Goal: Information Seeking & Learning: Compare options

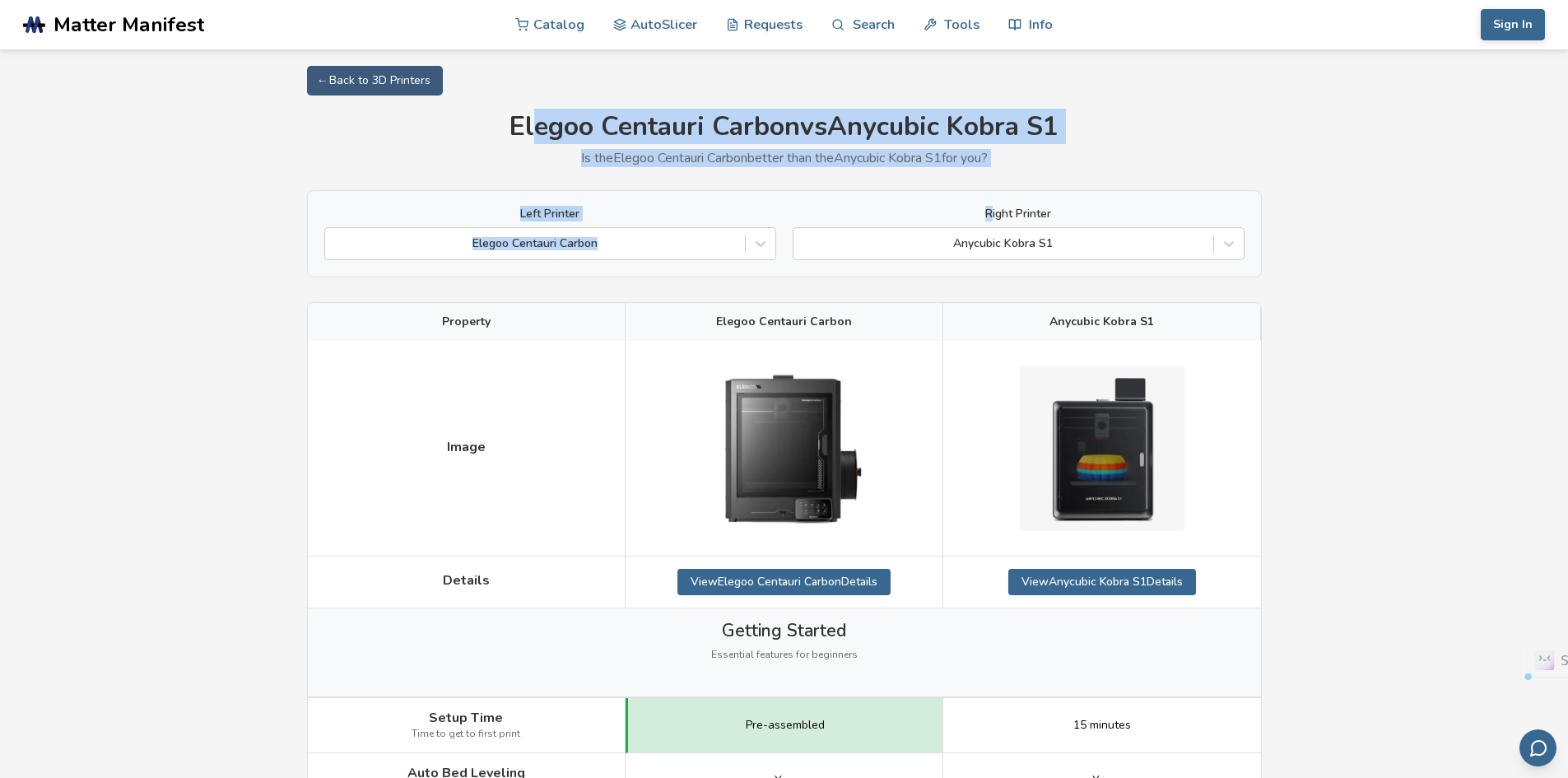
drag, startPoint x: 529, startPoint y: 135, endPoint x: 994, endPoint y: 170, distance: 466.3
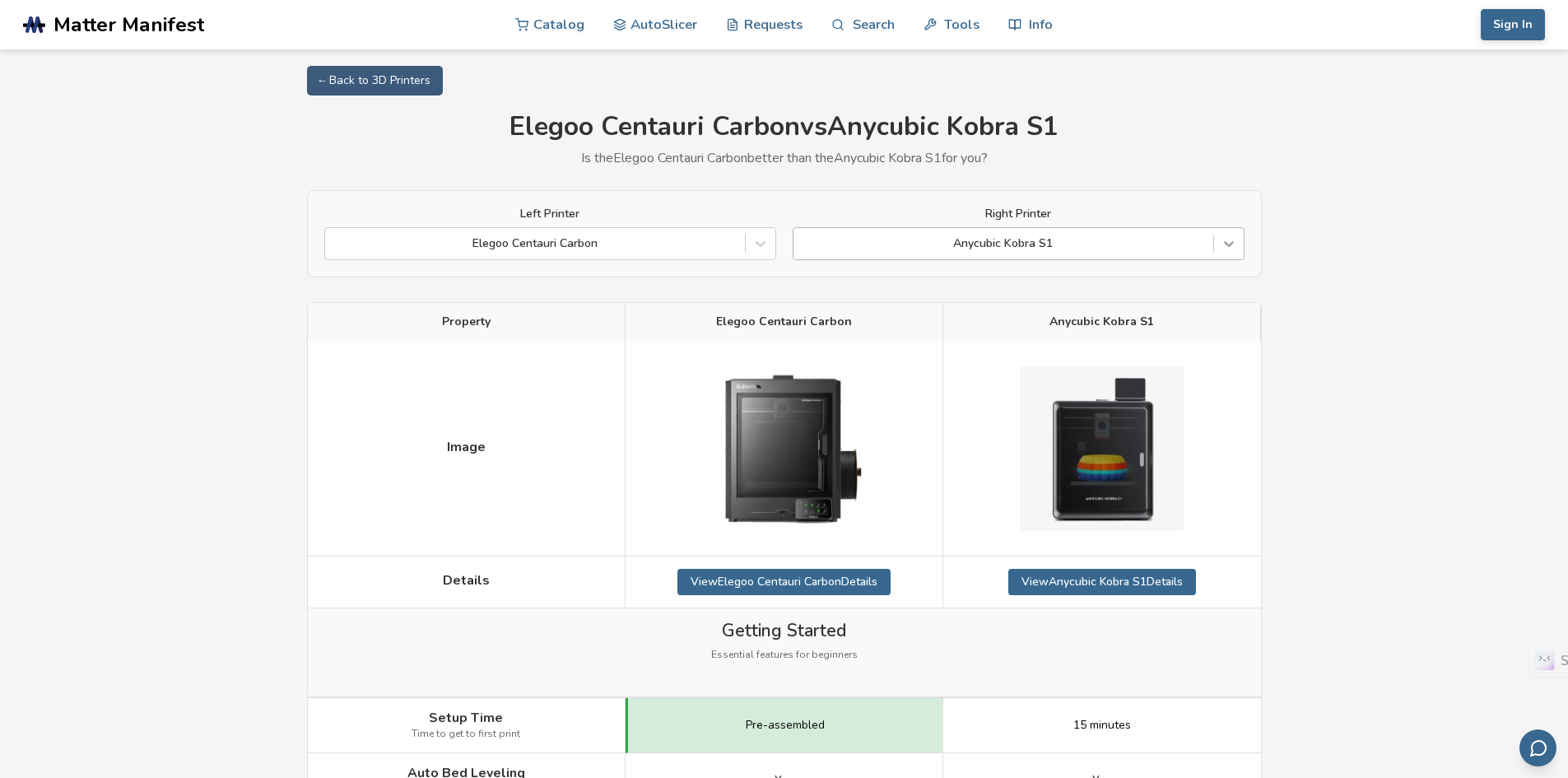
click at [1231, 237] on icon at bounding box center [1229, 243] width 17 height 17
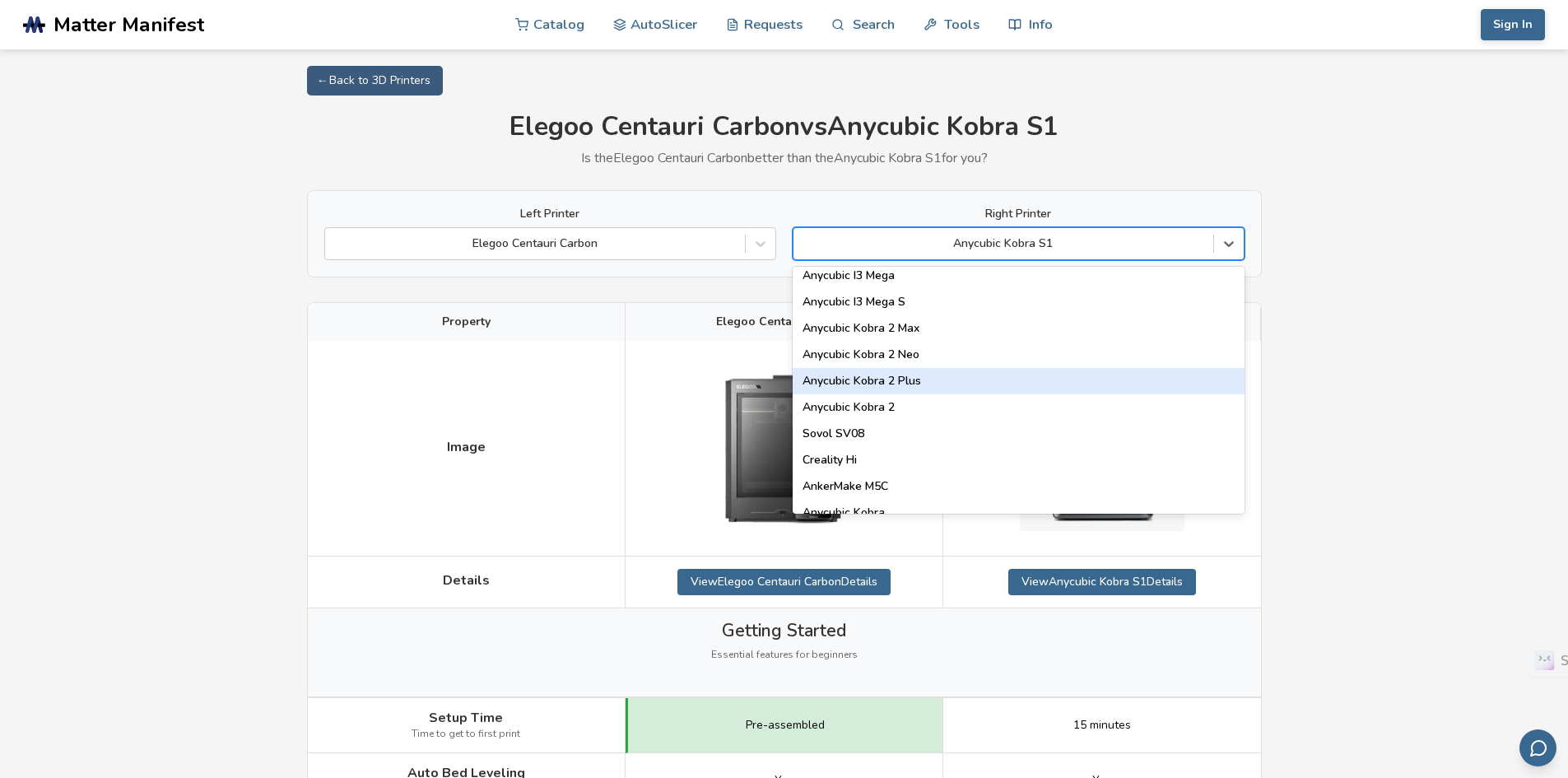
scroll to position [82, 0]
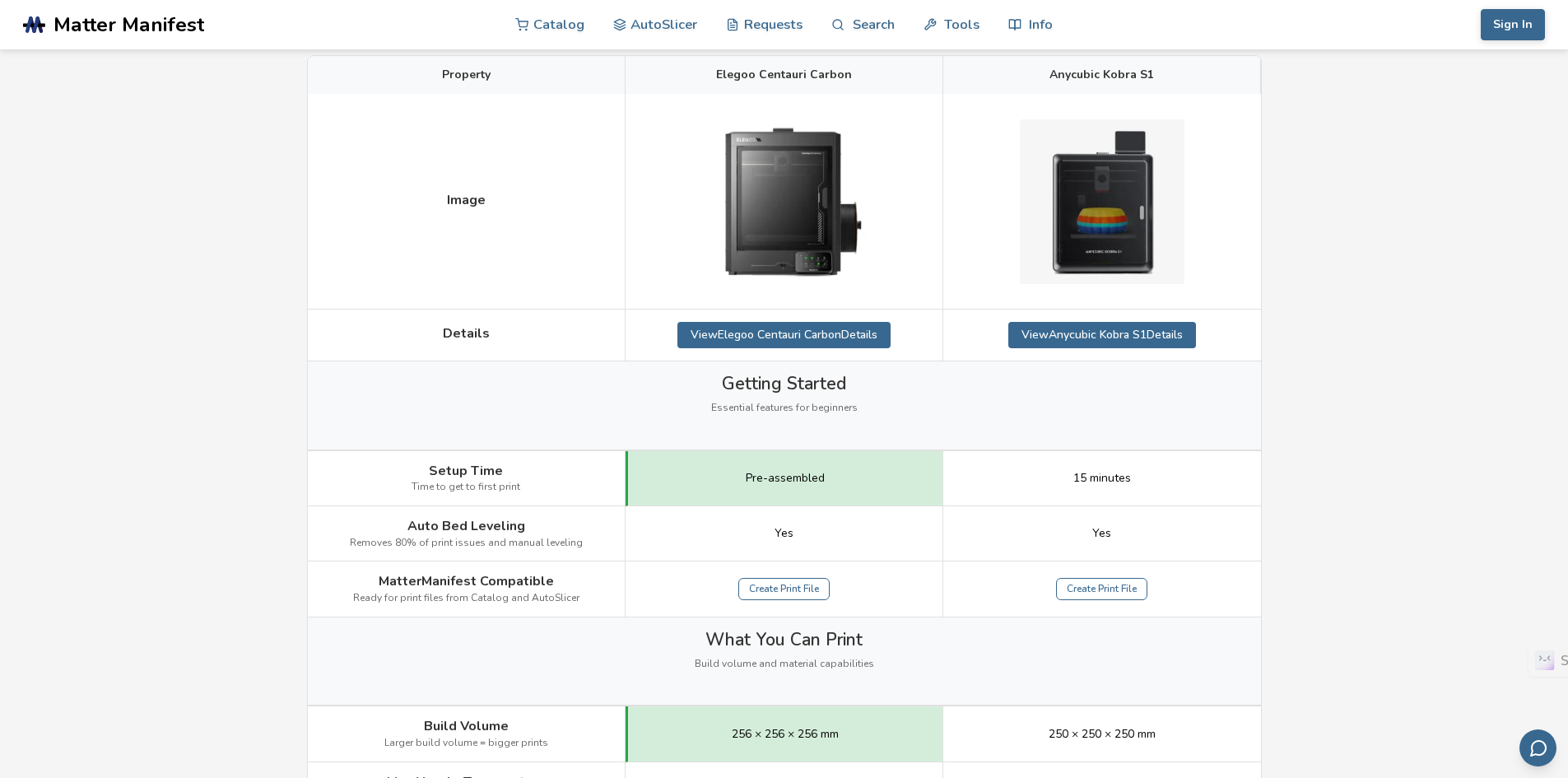
scroll to position [412, 0]
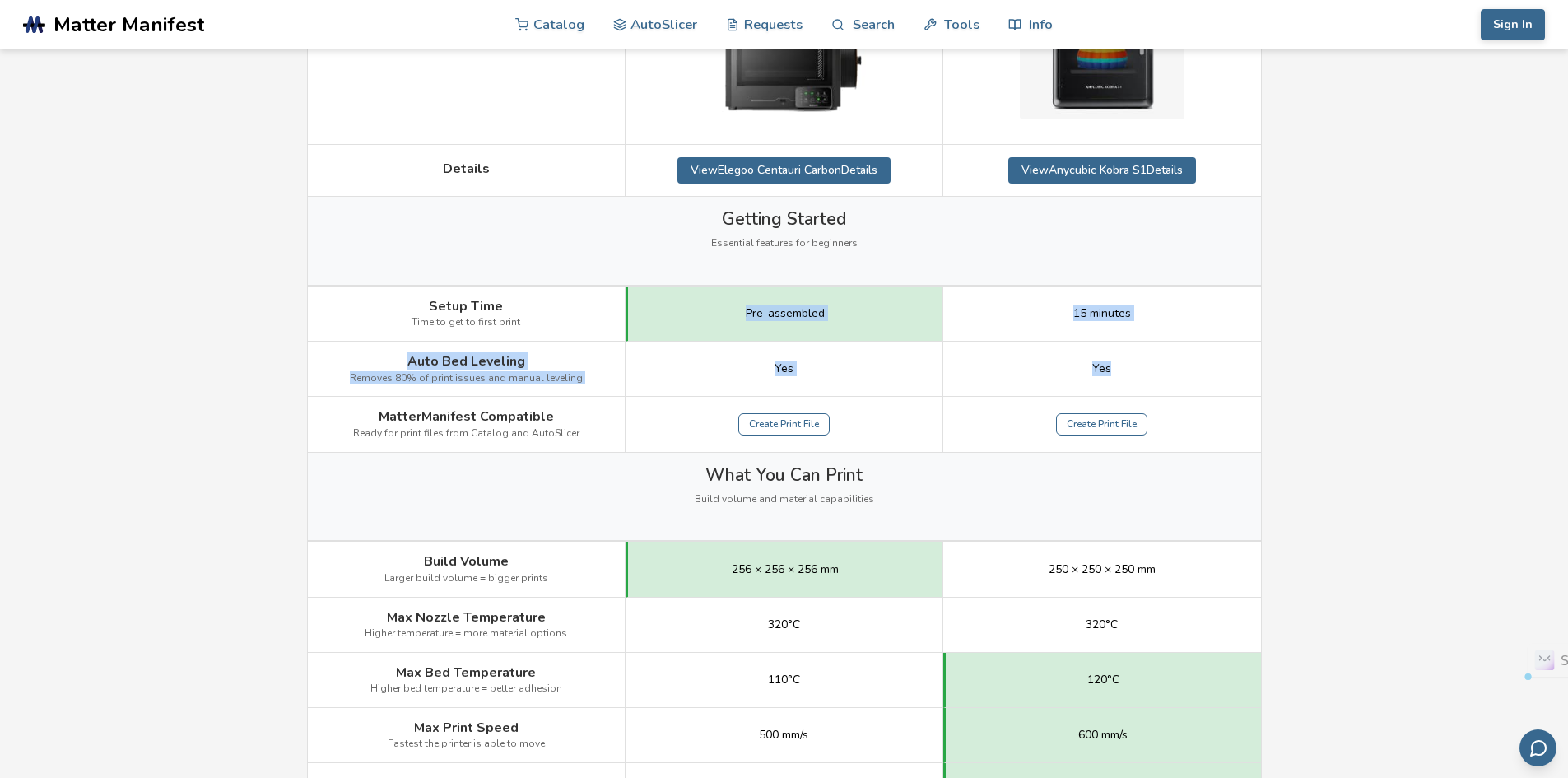
drag, startPoint x: 688, startPoint y: 318, endPoint x: 1169, endPoint y: 369, distance: 483.7
click at [0, 0] on div "Image Details View Elegoo Centauri Carbon Details View Anycubic Kobra S1 Detail…" at bounding box center [0, 0] width 0 height 0
click at [1169, 369] on div "Yes" at bounding box center [1102, 369] width 318 height 55
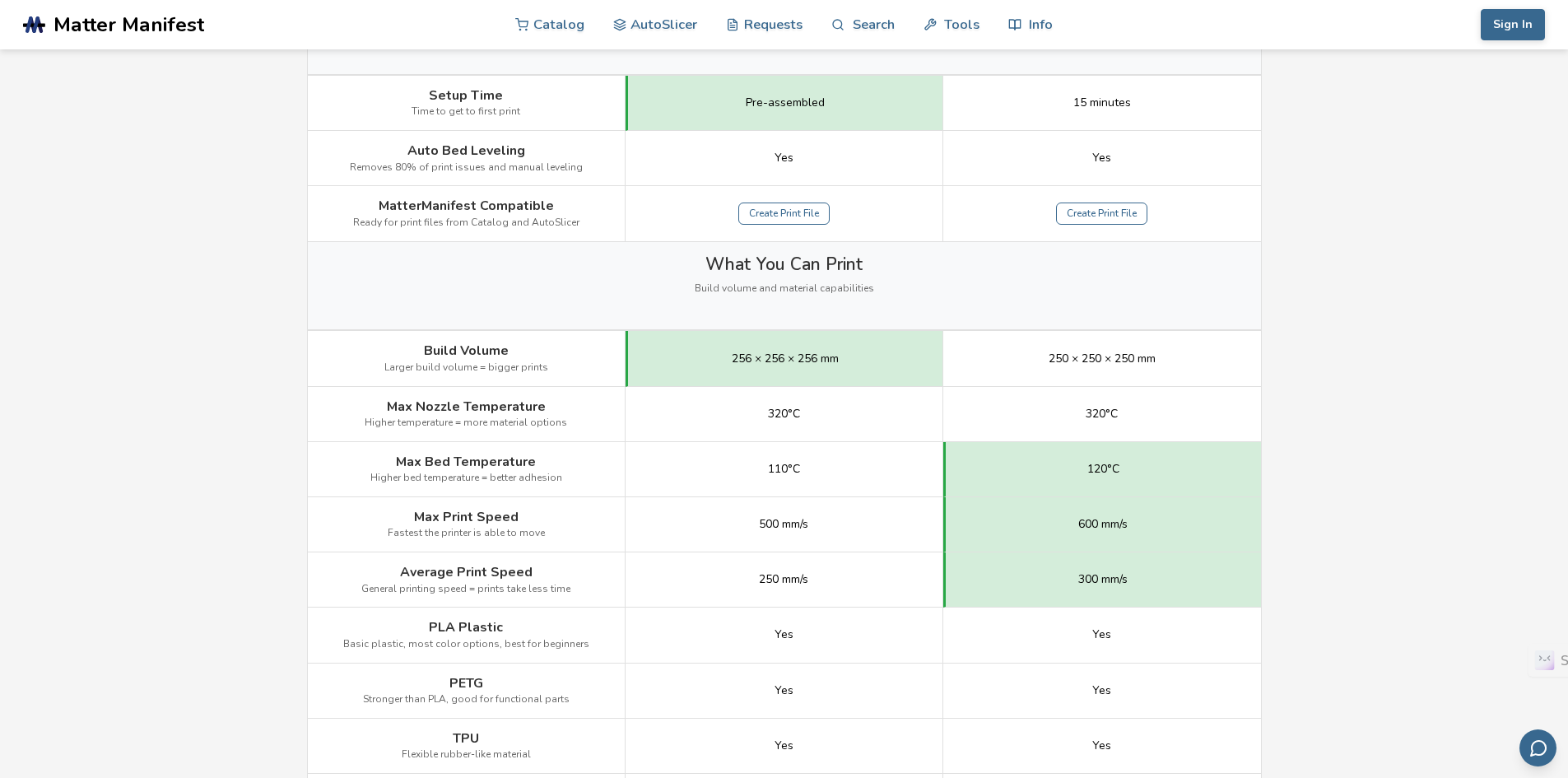
scroll to position [658, 0]
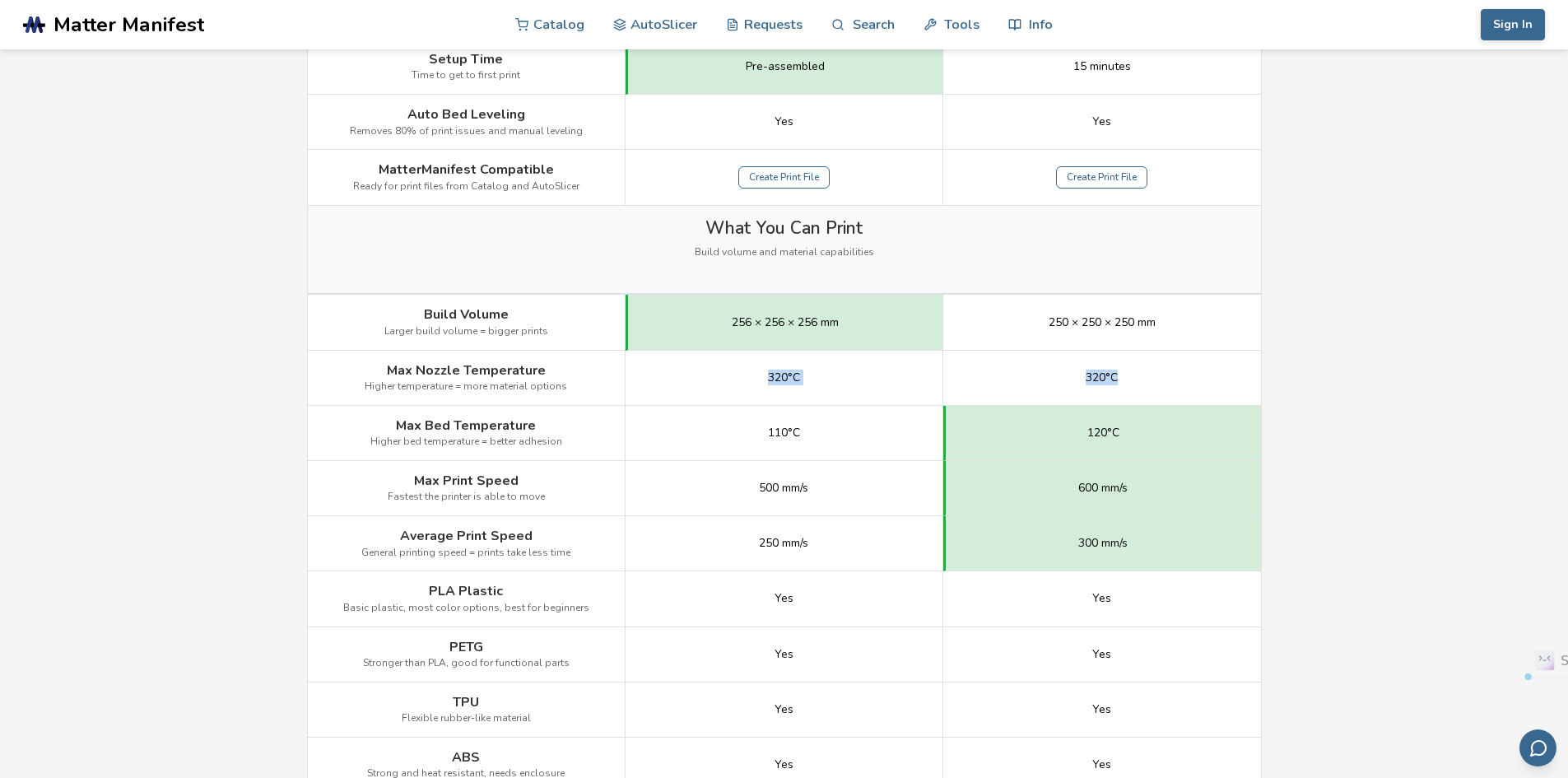
drag, startPoint x: 1112, startPoint y: 365, endPoint x: 710, endPoint y: 365, distance: 402.0
click at [0, 0] on div "Max Nozzle Temperature Higher temperature = more material options 320°C 320°C" at bounding box center [0, 0] width 0 height 0
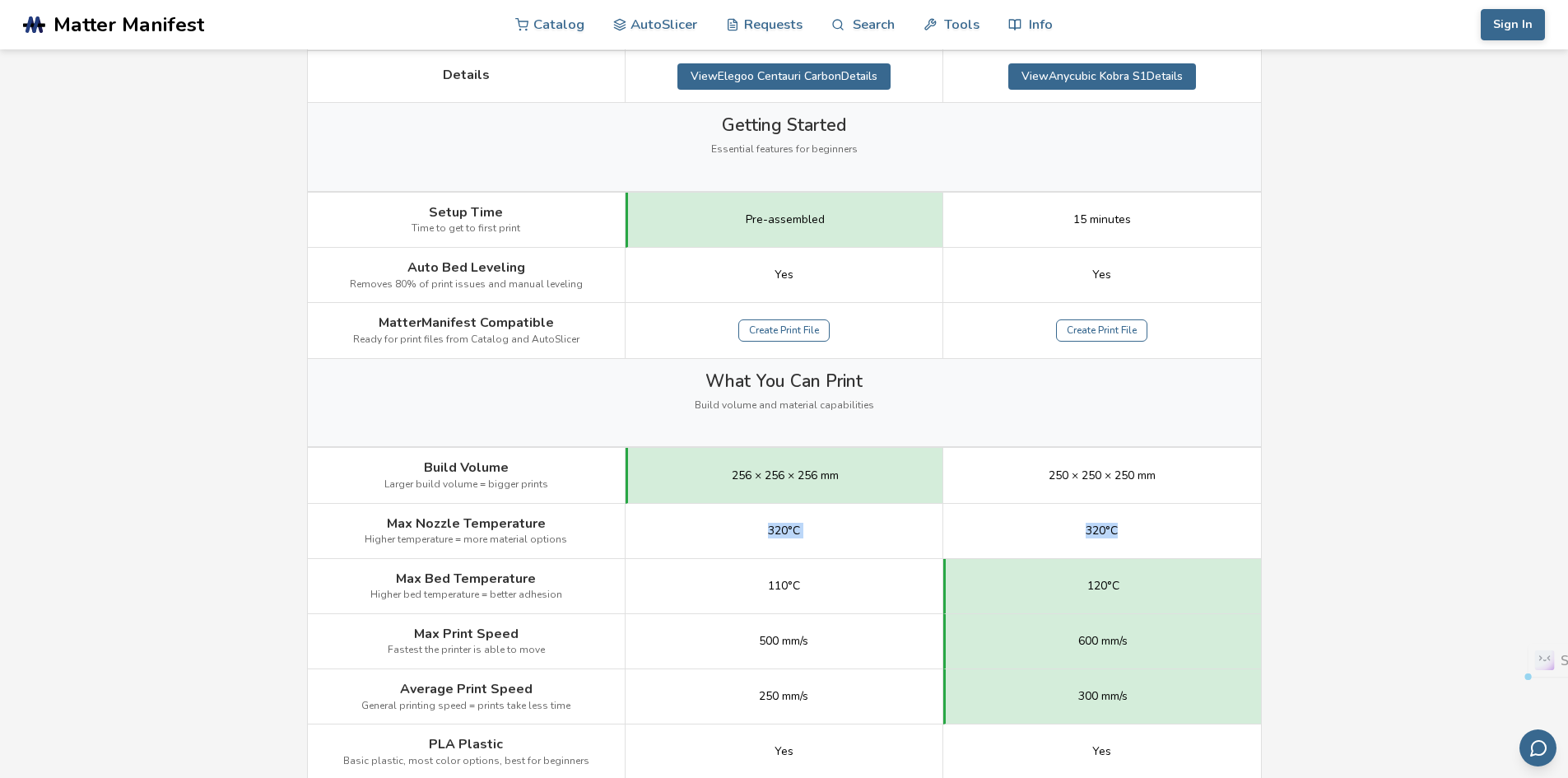
scroll to position [823, 0]
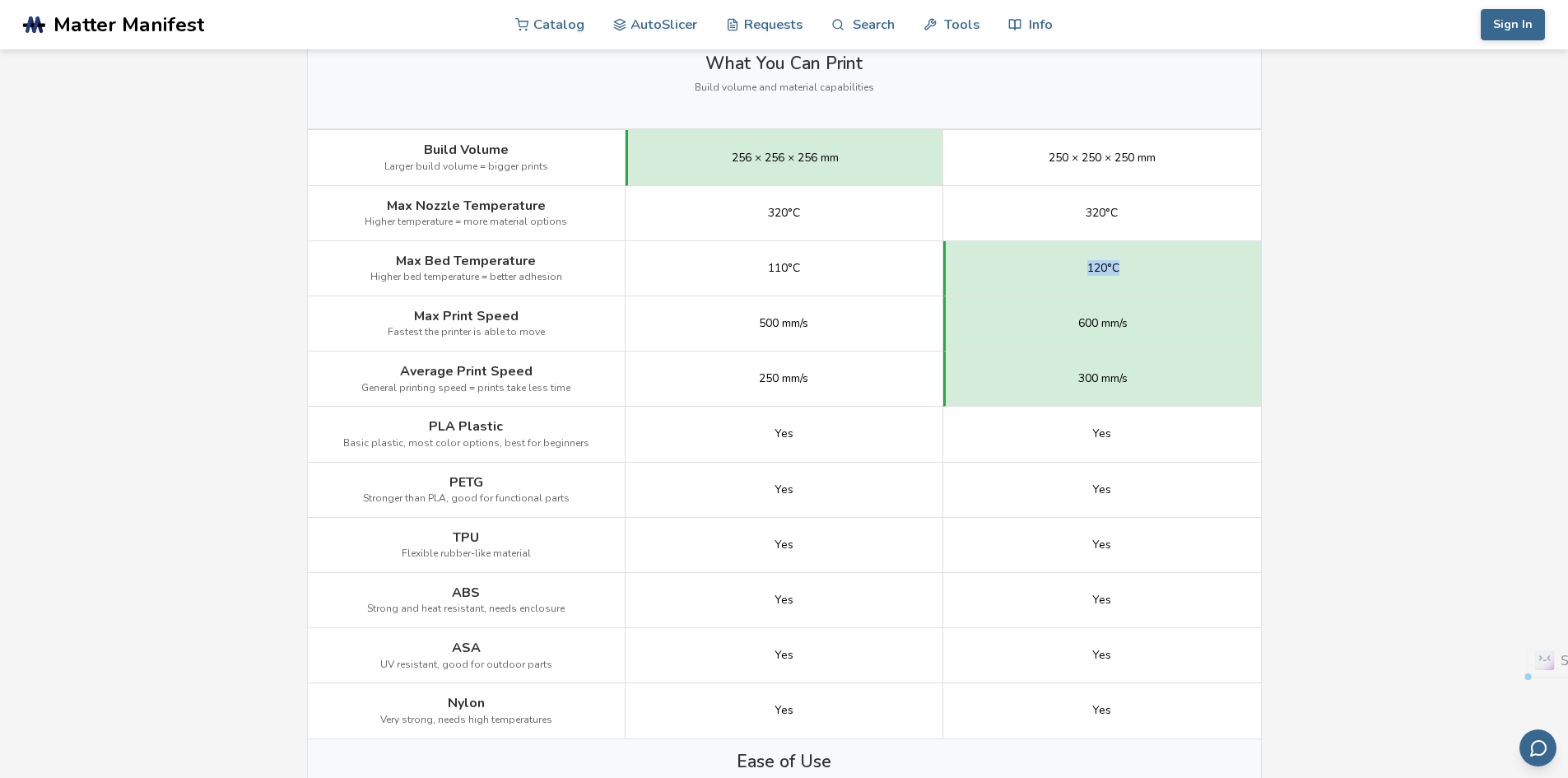
drag, startPoint x: 1058, startPoint y: 277, endPoint x: 1182, endPoint y: 271, distance: 124.1
click at [1182, 271] on div "120°C" at bounding box center [1102, 268] width 318 height 55
drag, startPoint x: 1197, startPoint y: 310, endPoint x: 699, endPoint y: 316, distance: 498.0
click at [0, 0] on div "Max Print Speed Fastest the printer is able to move 500 mm/s 600 mm/s" at bounding box center [0, 0] width 0 height 0
drag, startPoint x: 745, startPoint y: 390, endPoint x: 1176, endPoint y: 388, distance: 431.0
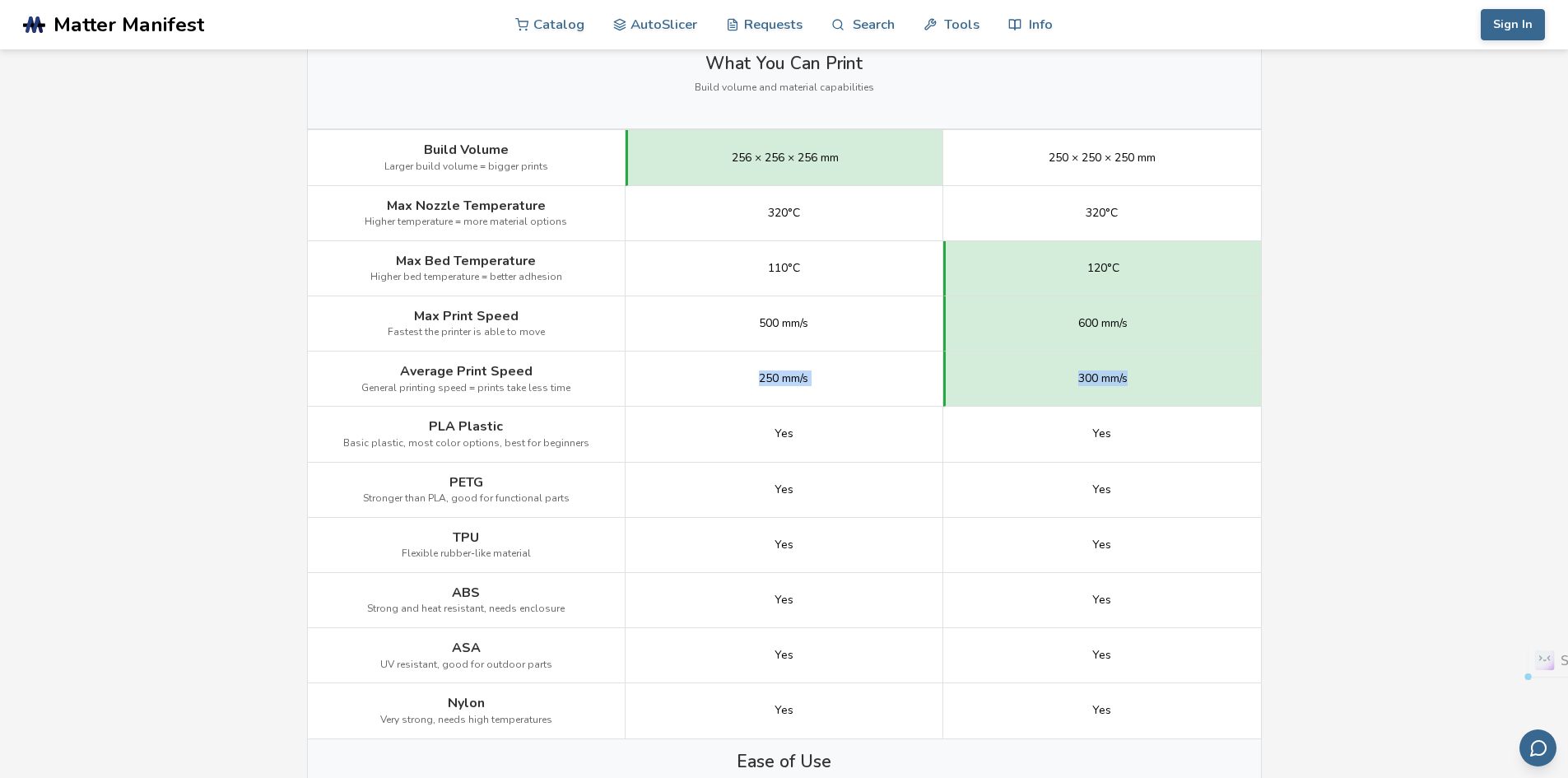
click at [0, 0] on div "Average Print Speed General printing speed = prints take less time 250 mm/s 300…" at bounding box center [0, 0] width 0 height 0
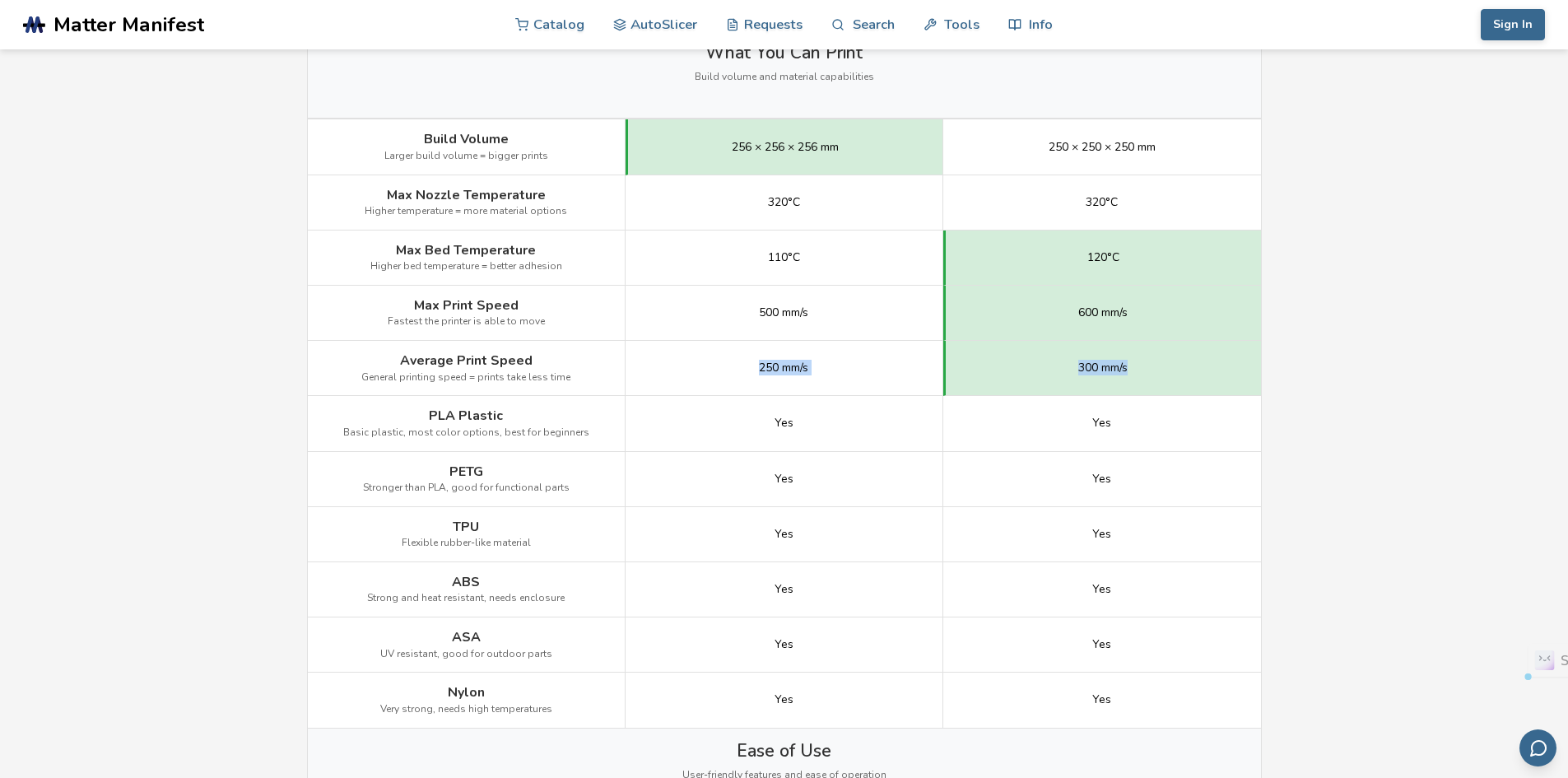
scroll to position [988, 0]
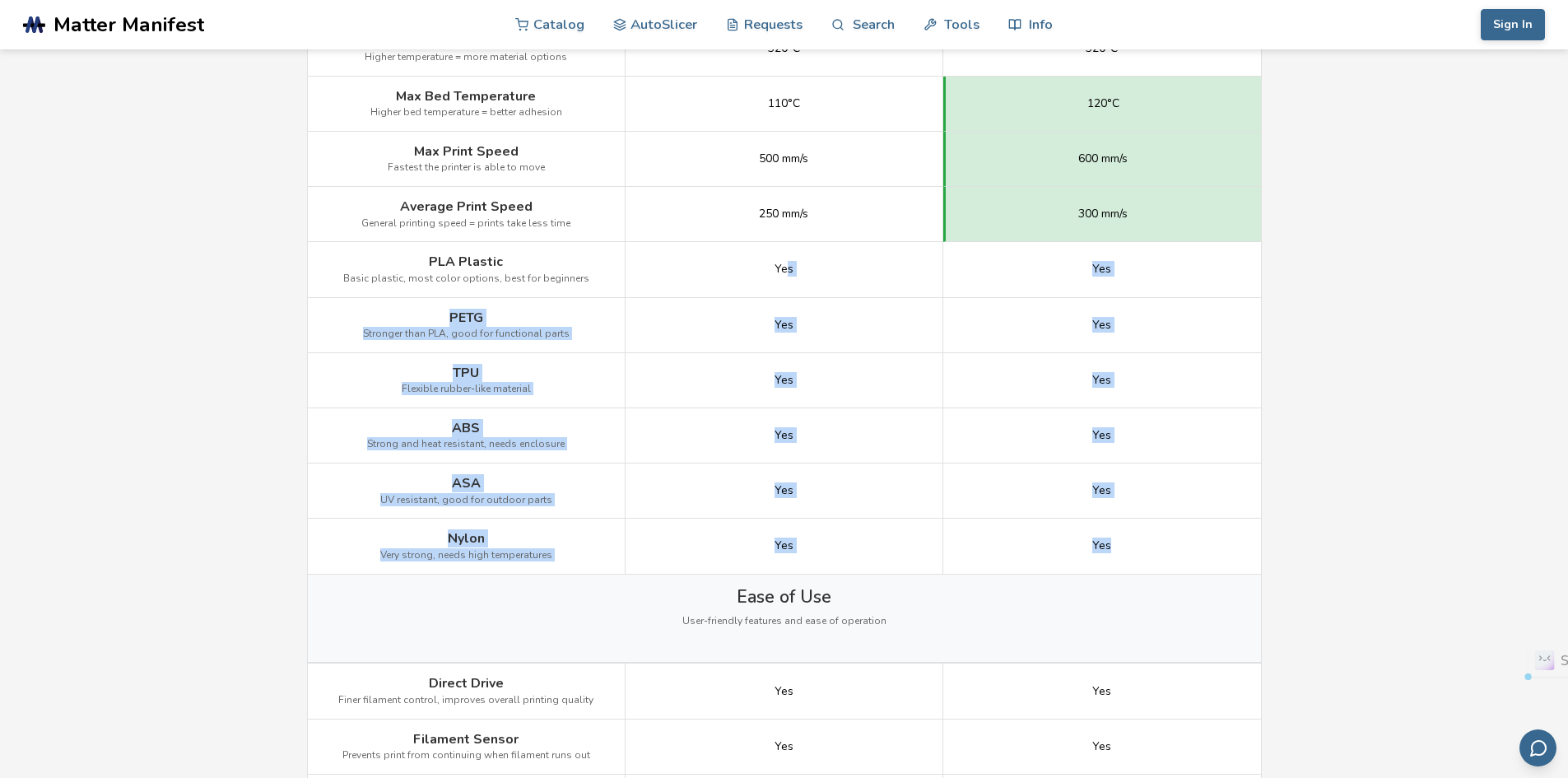
drag, startPoint x: 924, startPoint y: 270, endPoint x: 1184, endPoint y: 548, distance: 380.6
click at [0, 0] on div "Image Details View Elegoo Centauri Carbon Details View Anycubic Kobra S1 Detail…" at bounding box center [0, 0] width 0 height 0
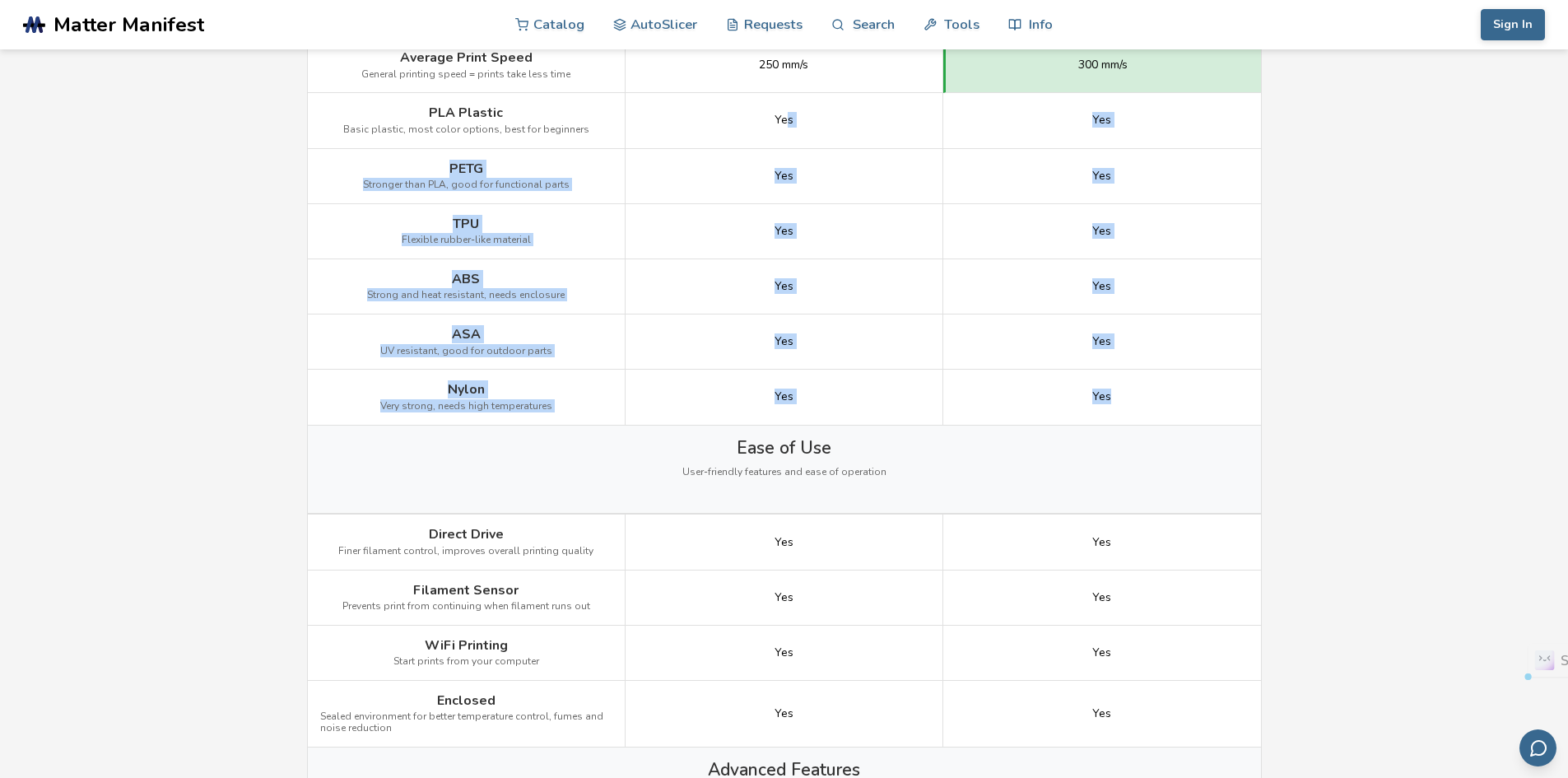
scroll to position [1317, 0]
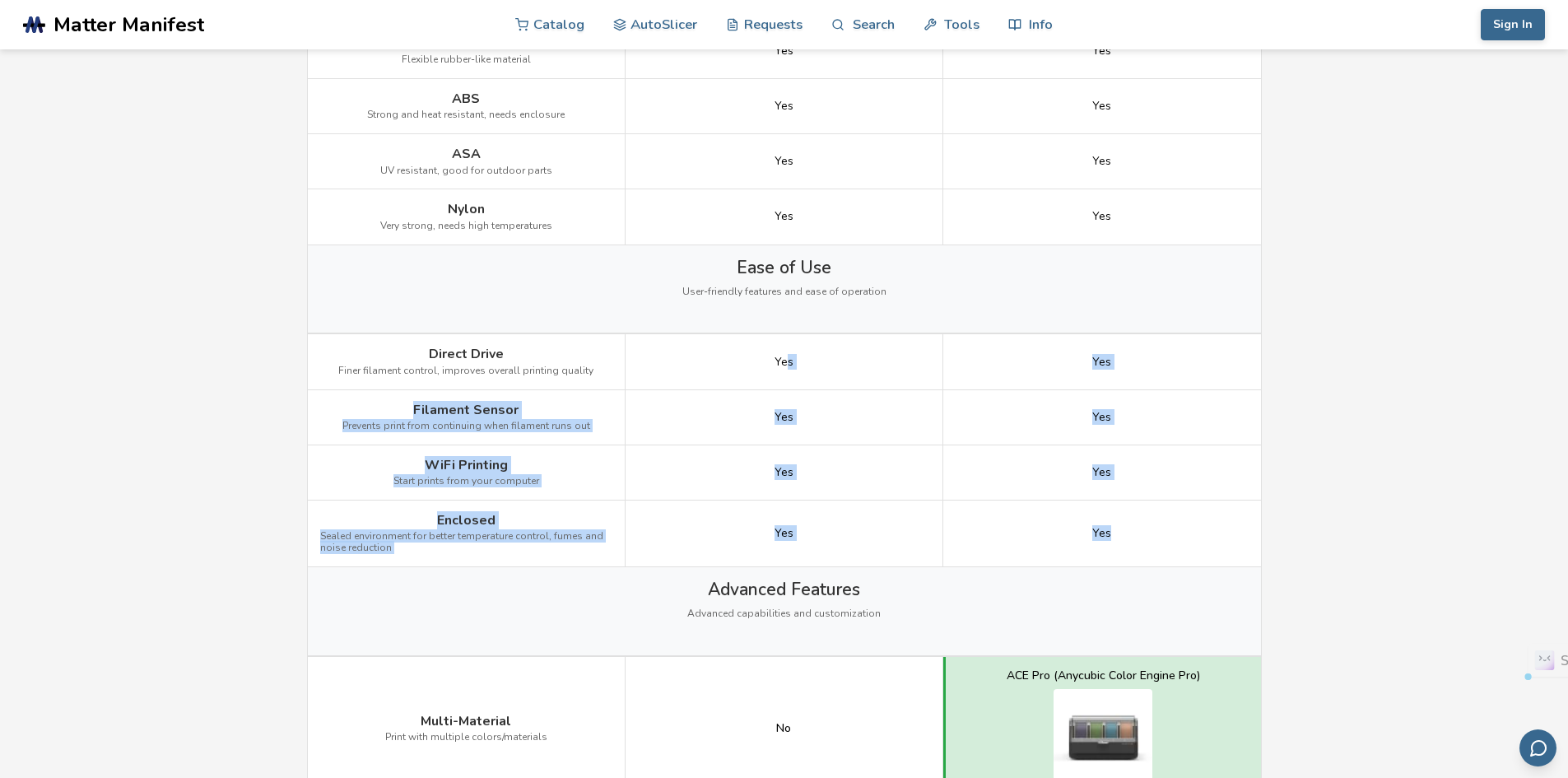
drag, startPoint x: 1021, startPoint y: 405, endPoint x: 1178, endPoint y: 553, distance: 215.8
click at [0, 0] on div "Image Details View Elegoo Centauri Carbon Details View Anycubic Kobra S1 Detail…" at bounding box center [0, 0] width 0 height 0
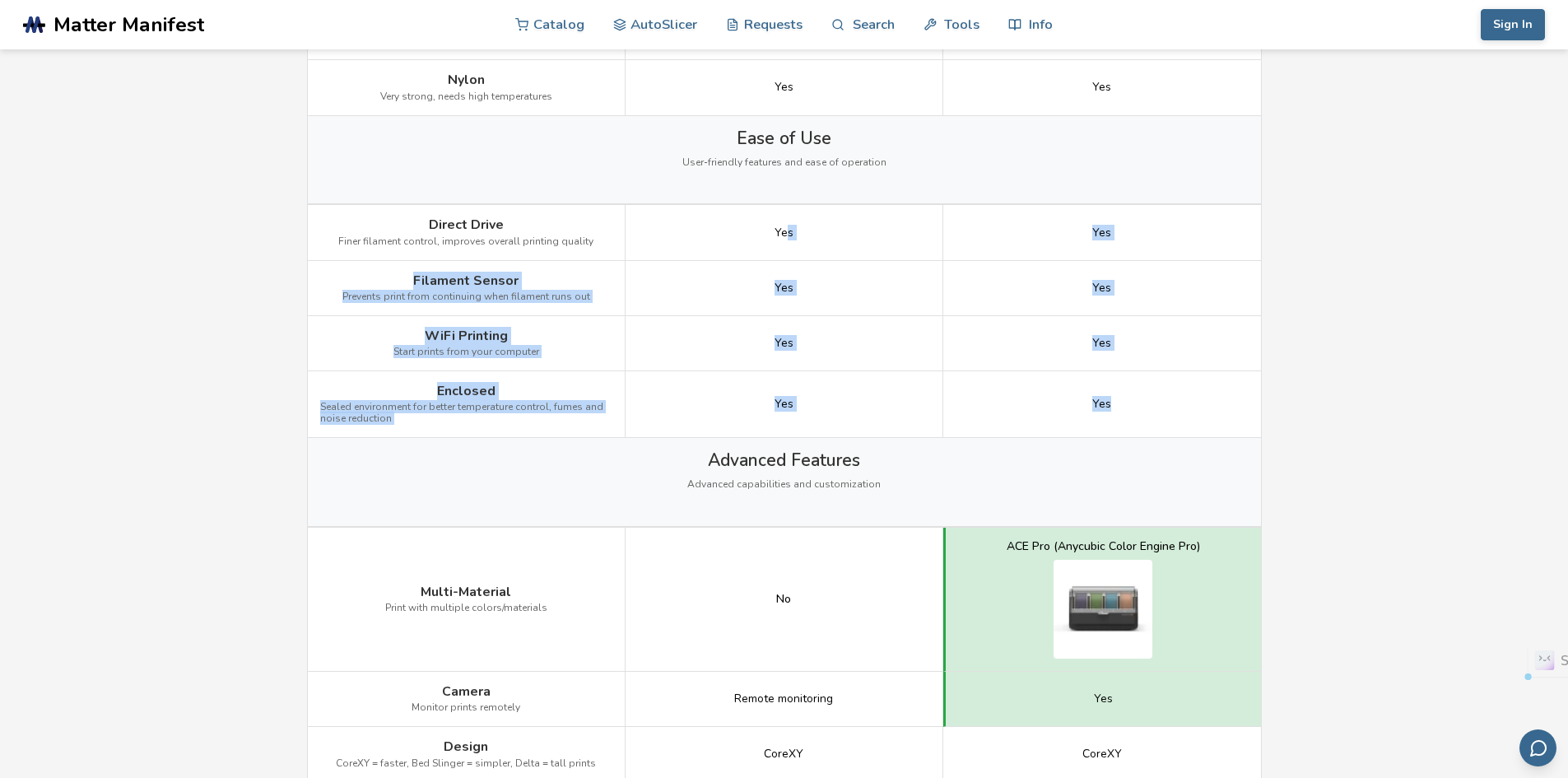
scroll to position [1646, 0]
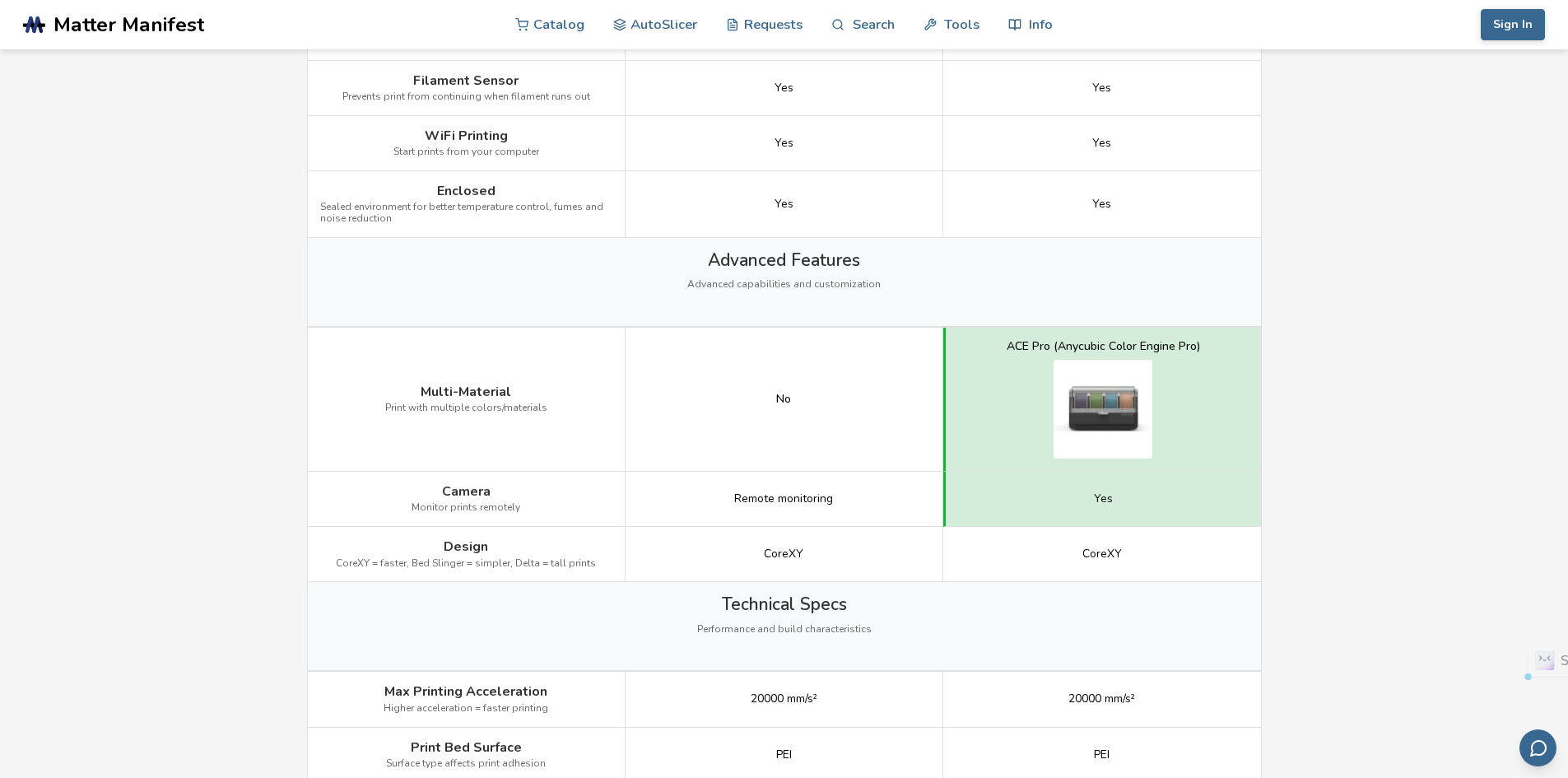
drag, startPoint x: 744, startPoint y: 399, endPoint x: 881, endPoint y: 399, distance: 137.0
click at [873, 399] on div "No" at bounding box center [784, 399] width 318 height 144
drag, startPoint x: 838, startPoint y: 498, endPoint x: 1155, endPoint y: 499, distance: 317.0
click at [0, 0] on div "Camera Monitor prints remotely Remote monitoring Yes" at bounding box center [0, 0] width 0 height 0
click at [1151, 520] on div "Yes" at bounding box center [1102, 499] width 318 height 55
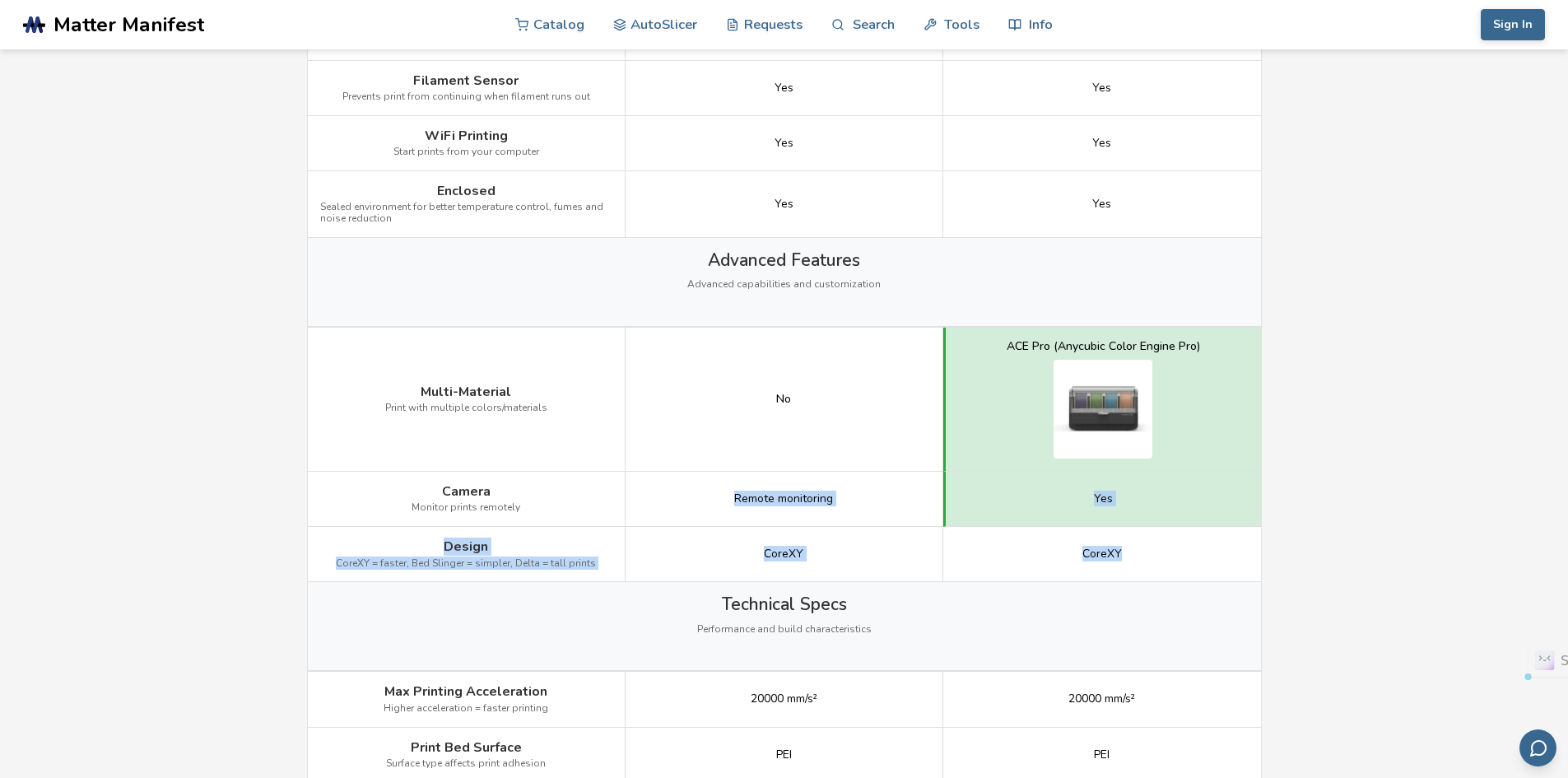
drag, startPoint x: 1164, startPoint y: 563, endPoint x: 728, endPoint y: 516, distance: 438.5
click at [0, 0] on div "Image Details View Elegoo Centauri Carbon Details View Anycubic Kobra S1 Detail…" at bounding box center [0, 0] width 0 height 0
click at [760, 480] on div "Remote monitoring" at bounding box center [784, 499] width 318 height 55
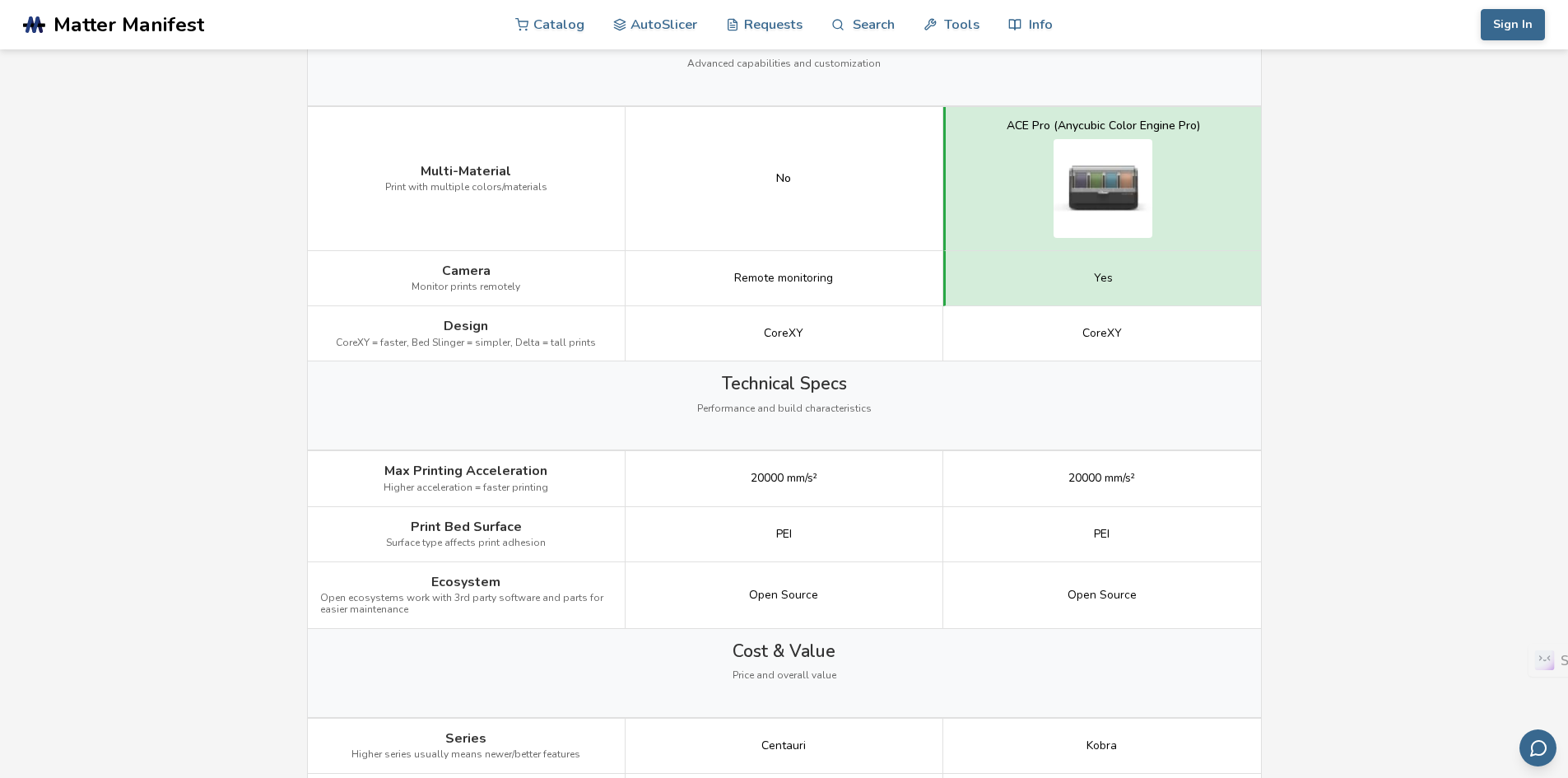
scroll to position [1893, 0]
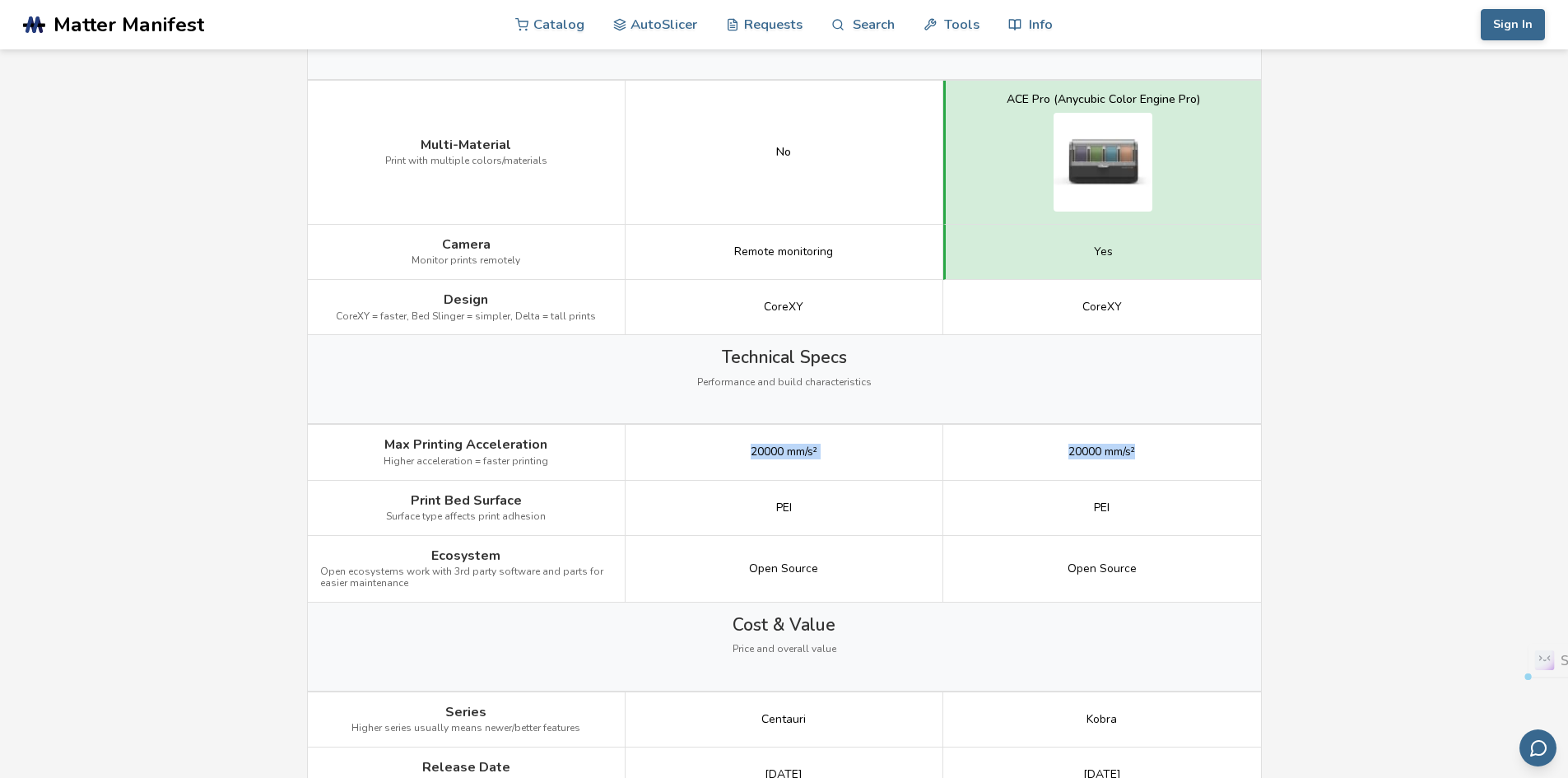
drag, startPoint x: 716, startPoint y: 463, endPoint x: 1158, endPoint y: 462, distance: 442.0
click at [0, 0] on div "Max Printing Acceleration Higher acceleration = faster printing 20000 mm/s² 200…" at bounding box center [0, 0] width 0 height 0
drag, startPoint x: 1009, startPoint y: 522, endPoint x: 754, endPoint y: 529, distance: 255.1
click at [0, 0] on div "Print Bed Surface Surface type affects print adhesion PEI PEI" at bounding box center [0, 0] width 0 height 0
drag, startPoint x: 738, startPoint y: 569, endPoint x: 1190, endPoint y: 538, distance: 453.1
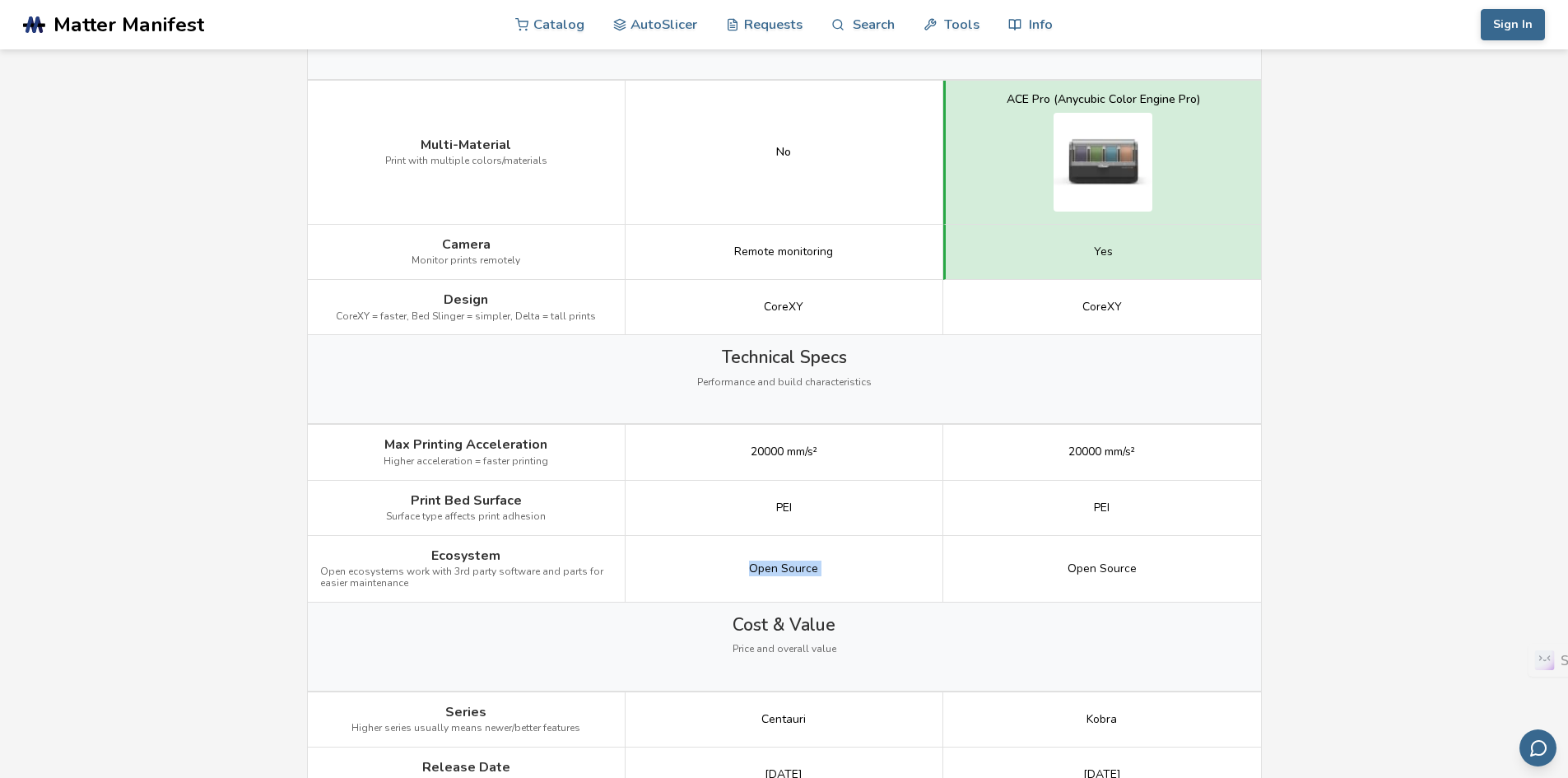
click at [0, 0] on div "Ecosystem Open ecosystems work with 3rd party software and parts for easier mai…" at bounding box center [0, 0] width 0 height 0
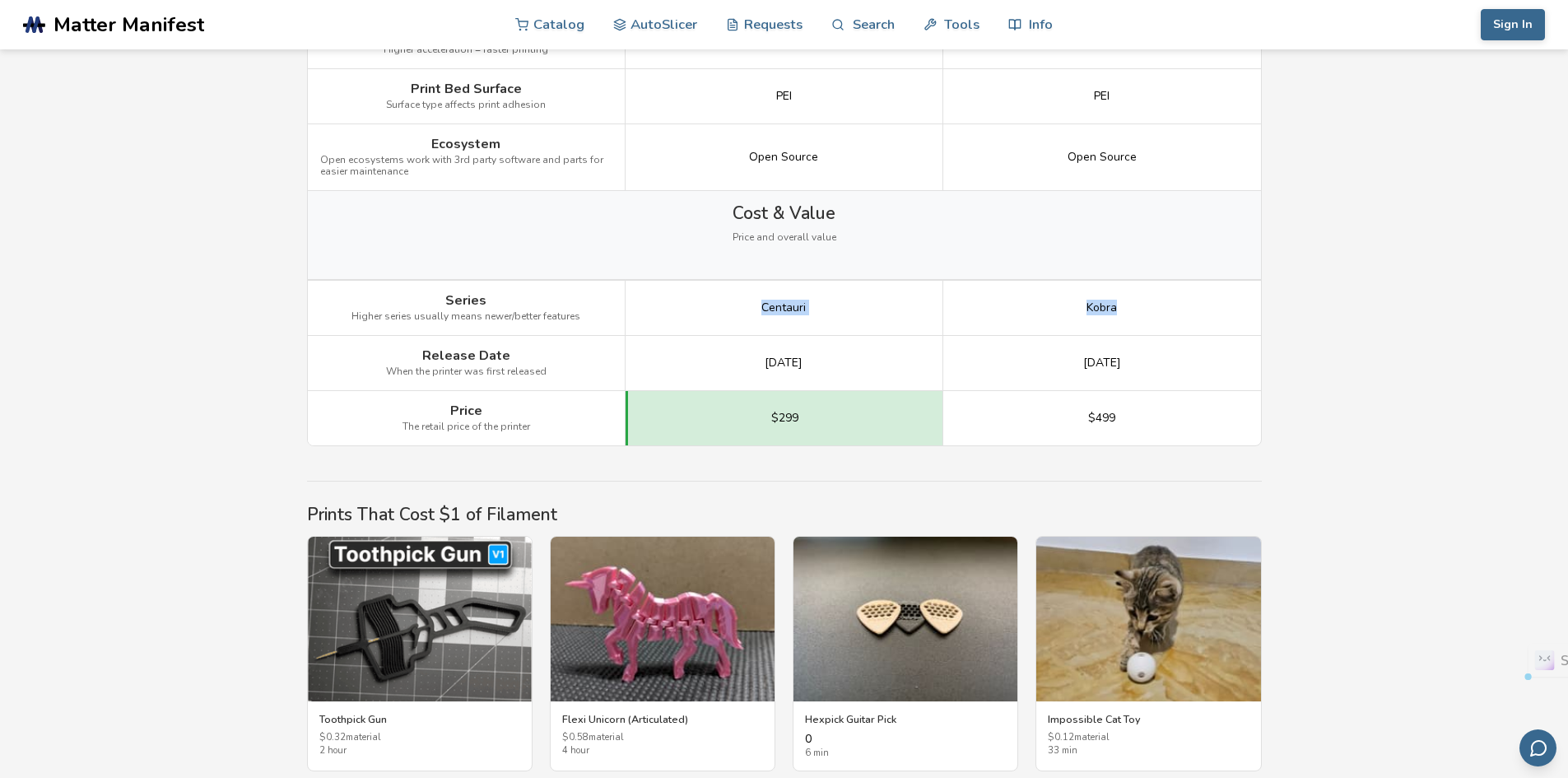
drag, startPoint x: 1134, startPoint y: 312, endPoint x: 734, endPoint y: 307, distance: 400.0
click at [0, 0] on div "Series Higher series usually means newer/better features Centauri Kobra" at bounding box center [0, 0] width 0 height 0
click at [749, 342] on div "[DATE]" at bounding box center [784, 364] width 318 height 55
drag, startPoint x: 749, startPoint y: 342, endPoint x: 1190, endPoint y: 351, distance: 441.1
click at [0, 0] on div "Release Date When the printer was first released [DATE] [DATE]" at bounding box center [0, 0] width 0 height 0
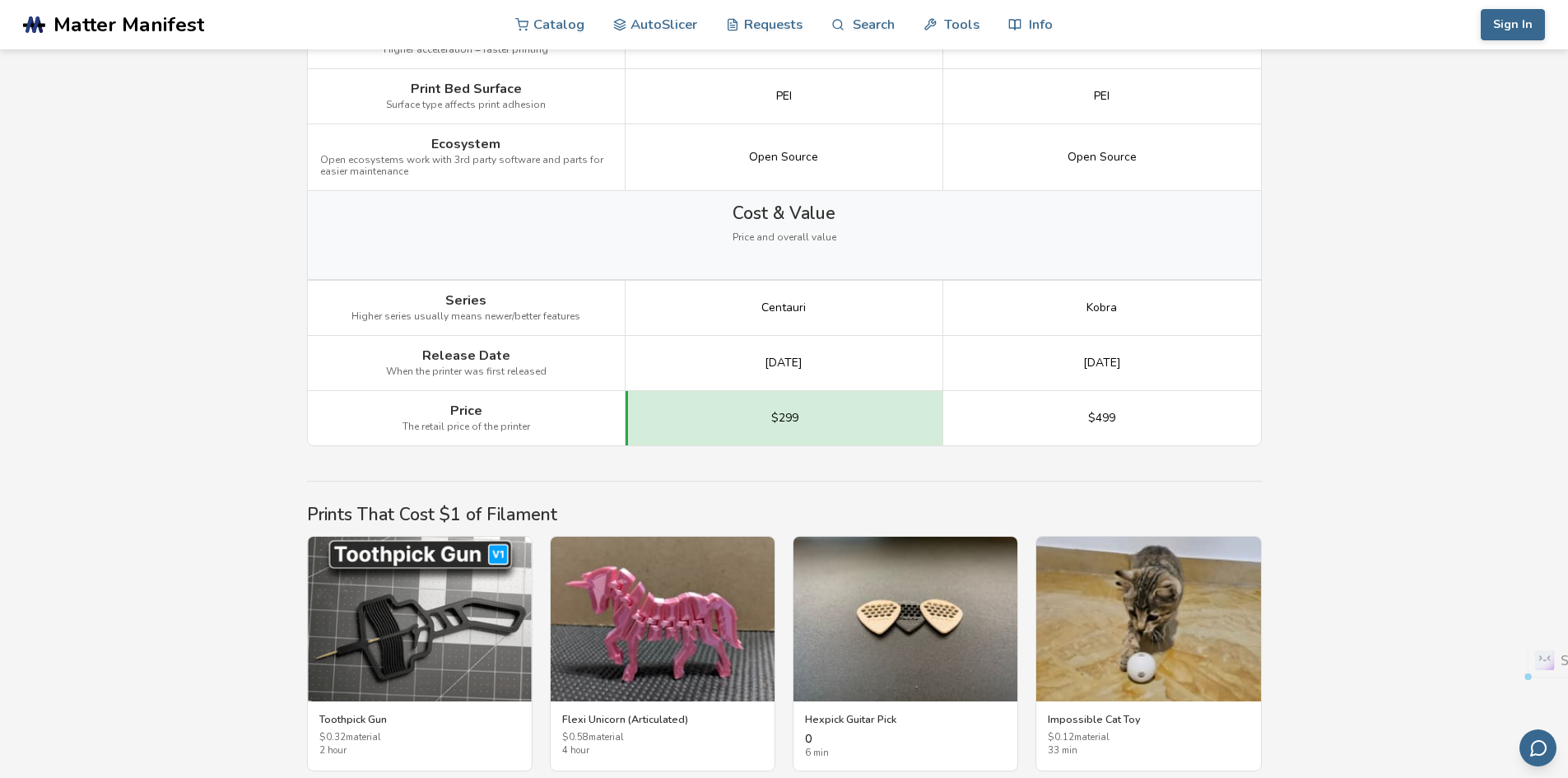
click at [1182, 408] on div "$499" at bounding box center [1102, 417] width 318 height 54
drag, startPoint x: 1207, startPoint y: 438, endPoint x: 764, endPoint y: 417, distance: 443.5
click at [0, 0] on div "Price The retail price of the printer $299 $499" at bounding box center [0, 0] width 0 height 0
click at [764, 417] on div "$299" at bounding box center [784, 417] width 318 height 54
drag, startPoint x: 764, startPoint y: 417, endPoint x: 1184, endPoint y: 419, distance: 420.0
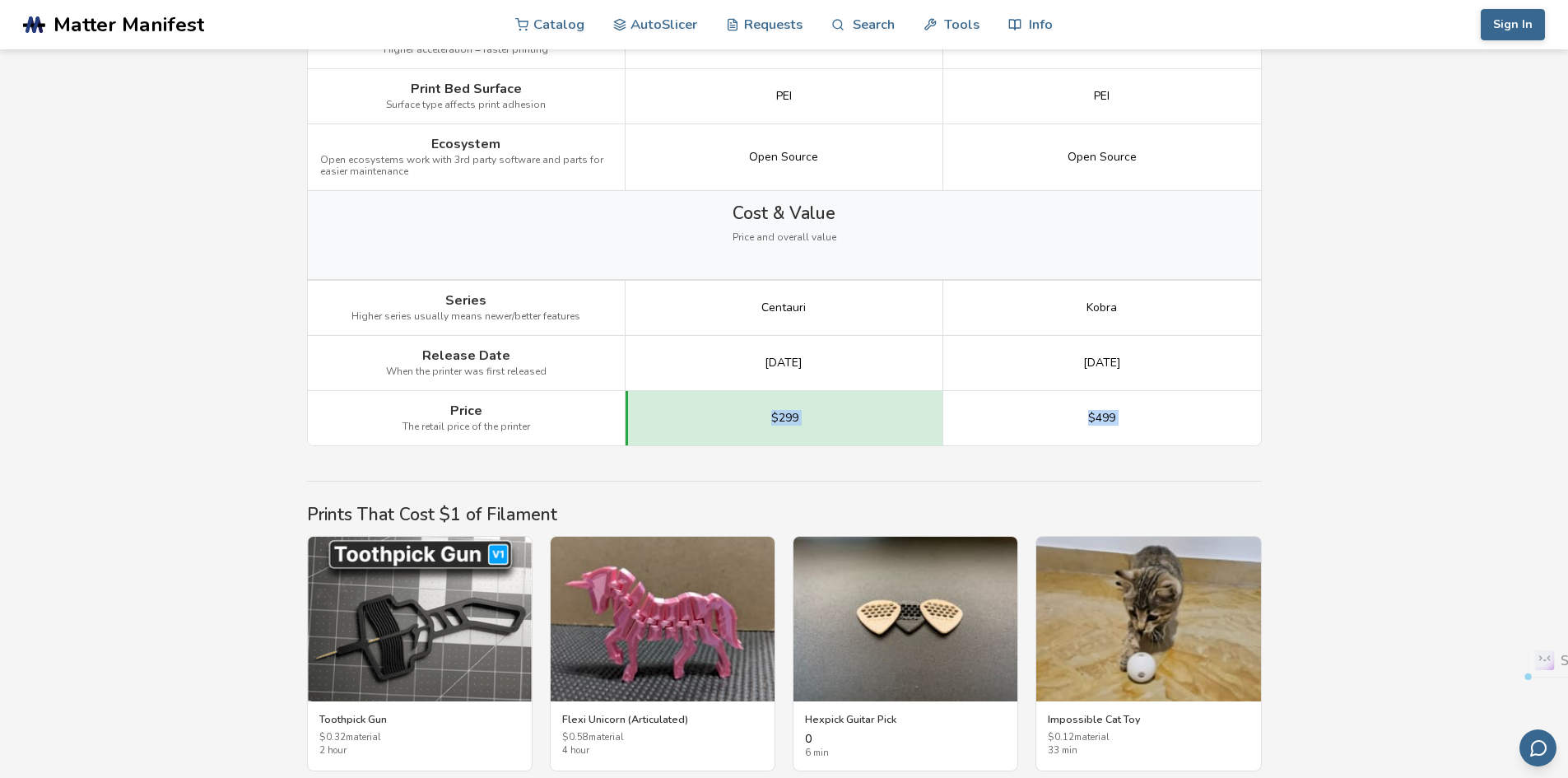
click at [0, 0] on div "Price The retail price of the printer $299 $499" at bounding box center [0, 0] width 0 height 0
click at [1184, 419] on div "$499" at bounding box center [1102, 417] width 318 height 54
drag, startPoint x: 1184, startPoint y: 419, endPoint x: 732, endPoint y: 421, distance: 452.0
click at [0, 0] on div "Price The retail price of the printer $299 $499" at bounding box center [0, 0] width 0 height 0
click at [734, 419] on div "$299" at bounding box center [784, 417] width 318 height 54
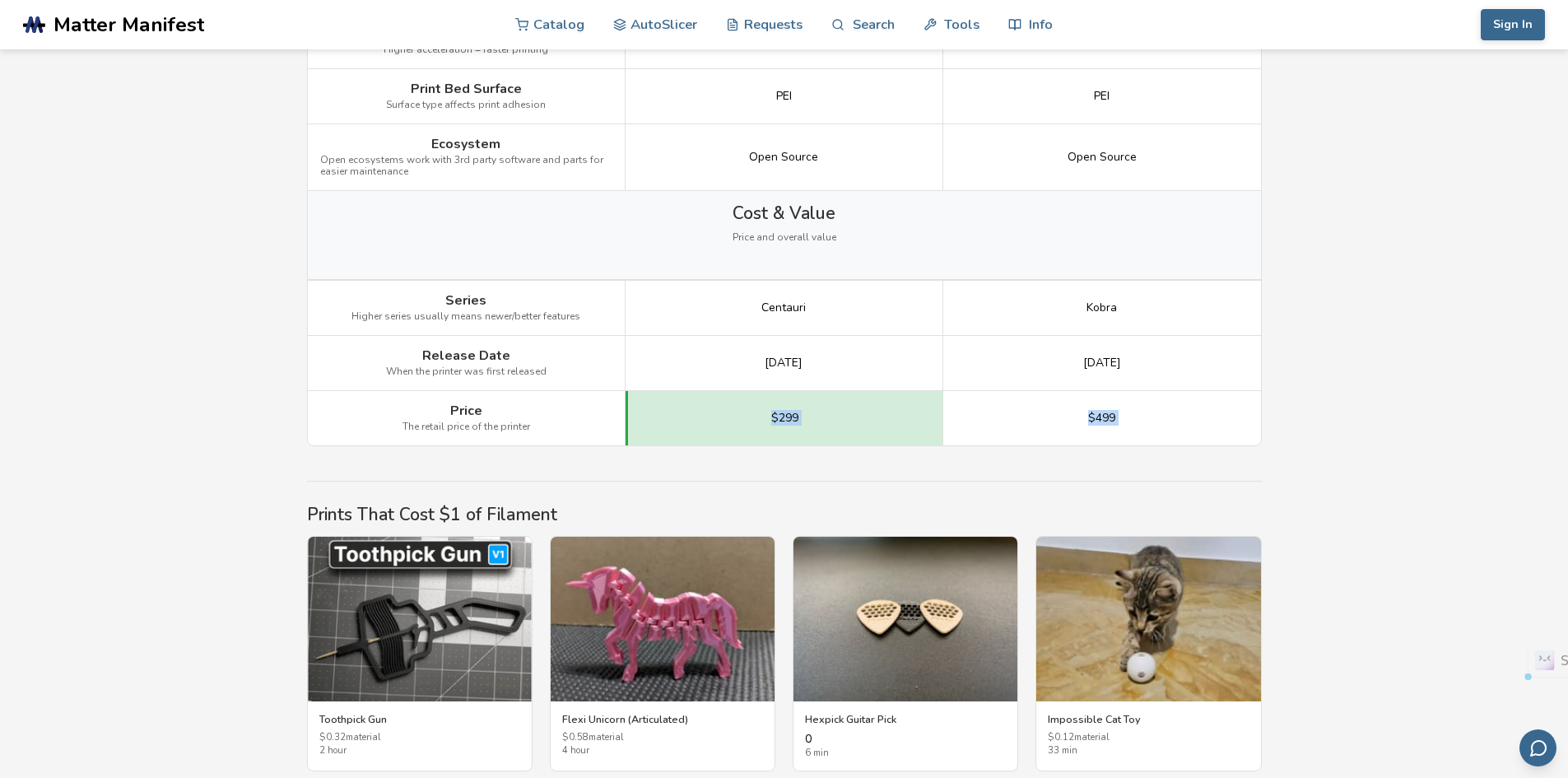
drag, startPoint x: 734, startPoint y: 419, endPoint x: 1245, endPoint y: 419, distance: 511.0
click at [0, 0] on div "Price The retail price of the printer $299 $499" at bounding box center [0, 0] width 0 height 0
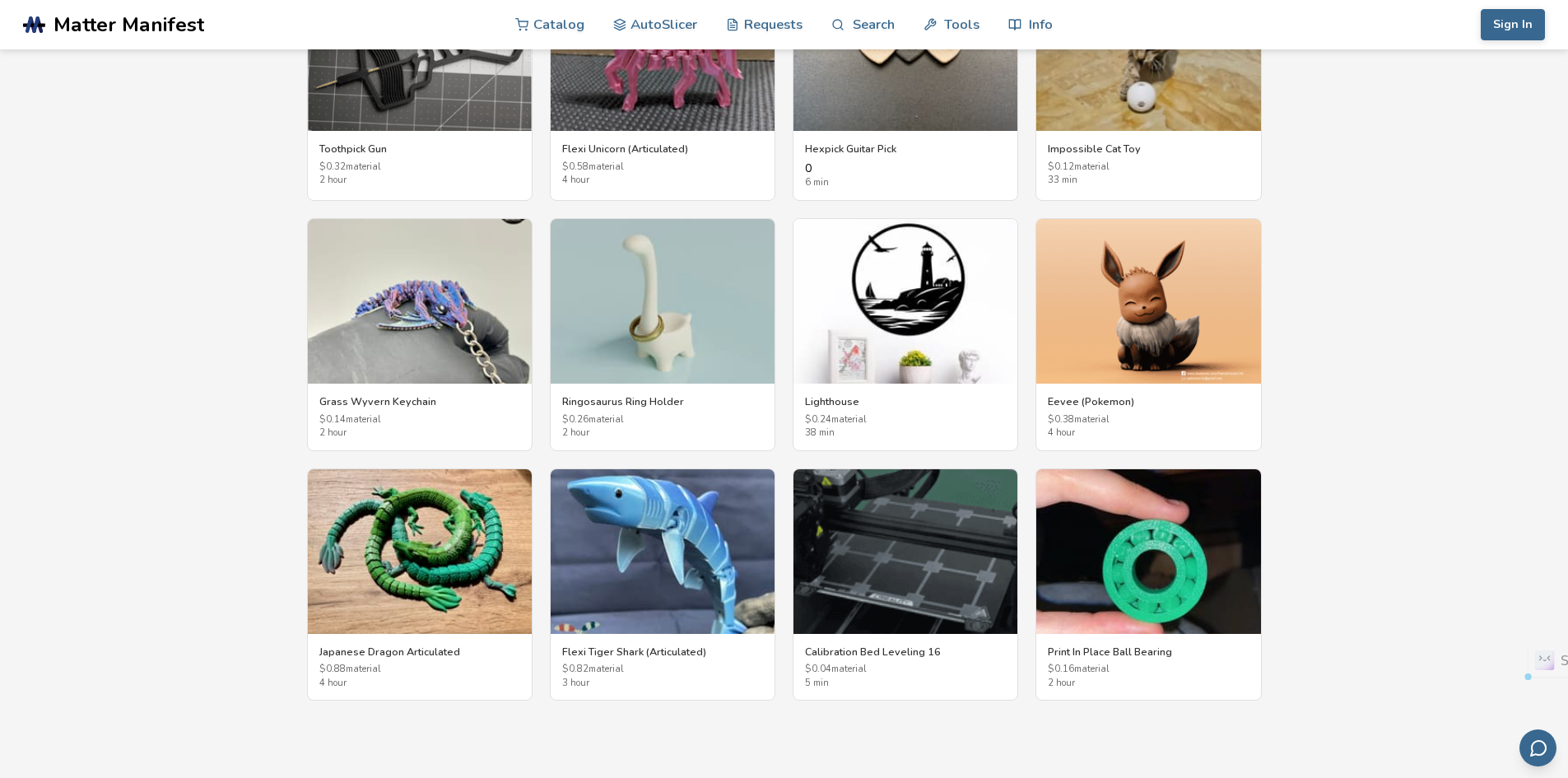
scroll to position [2865, 0]
